Goal: Task Accomplishment & Management: Complete application form

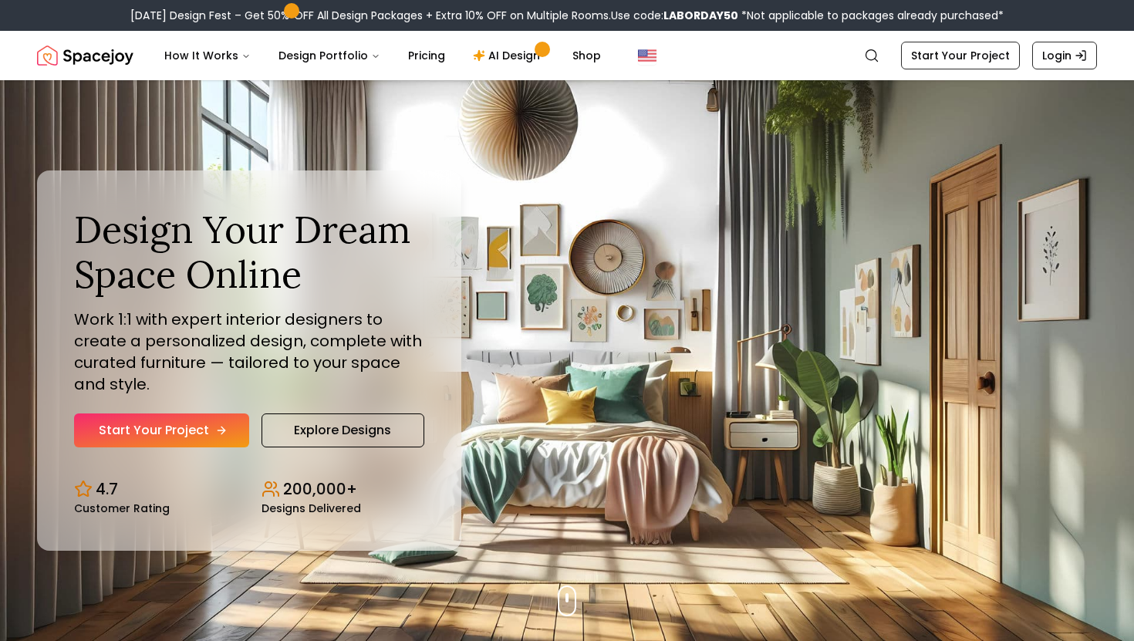
click at [197, 432] on link "Start Your Project" at bounding box center [161, 431] width 175 height 34
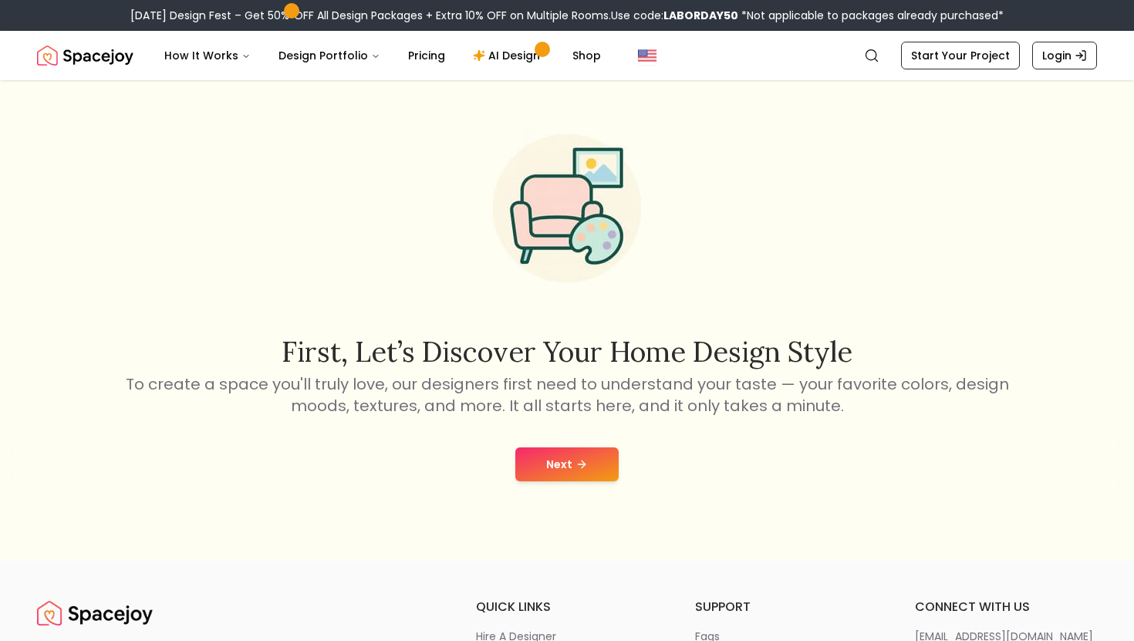
click at [547, 469] on button "Next" at bounding box center [566, 465] width 103 height 34
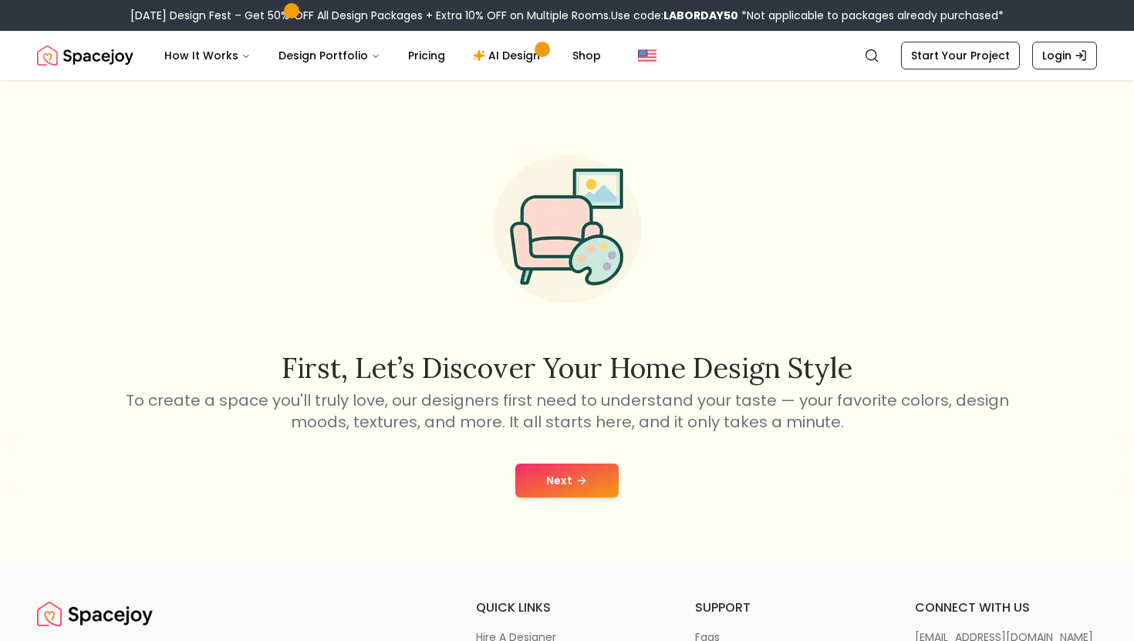
scroll to position [32, 0]
